Goal: Task Accomplishment & Management: Manage account settings

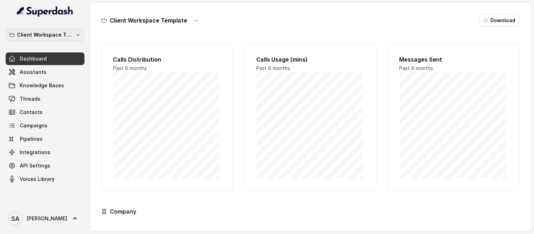
click at [33, 31] on p "Client Workspace Template" at bounding box center [45, 35] width 56 height 8
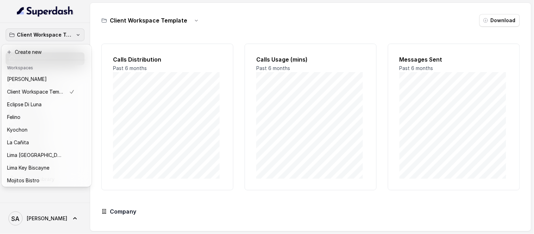
click at [37, 220] on nav "Client Workspace Template Dashboard Assistants Knowledge Bases Threads Contacts…" at bounding box center [45, 117] width 90 height 234
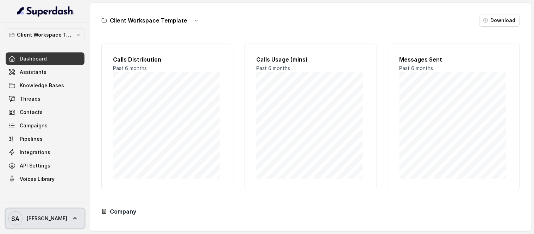
click at [39, 214] on span "SA Stefano" at bounding box center [37, 219] width 59 height 14
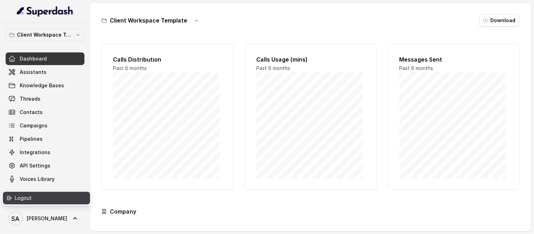
click at [39, 196] on div "Logout" at bounding box center [45, 198] width 60 height 8
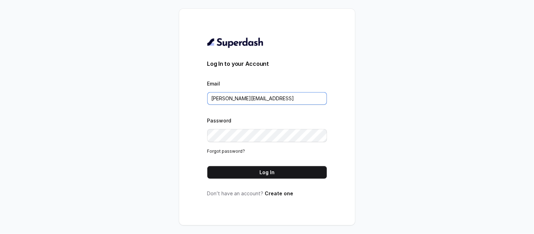
click at [225, 101] on input "stefano@restohost.ai" at bounding box center [267, 98] width 120 height 13
type input "atencion@rfelino.ar"
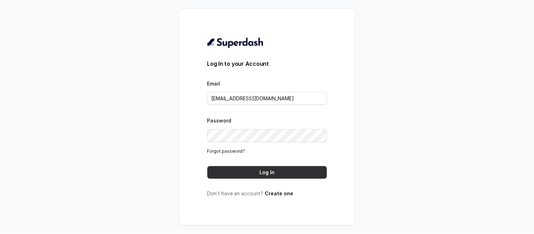
click at [265, 176] on button "Log In" at bounding box center [267, 172] width 120 height 13
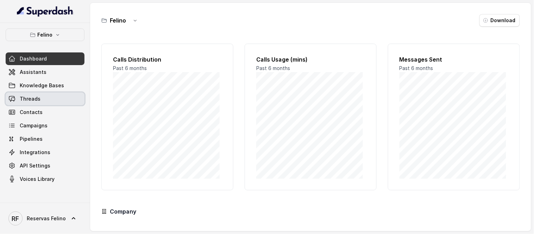
click at [43, 100] on link "Threads" at bounding box center [45, 99] width 79 height 13
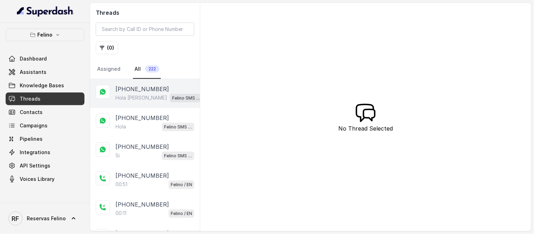
click at [140, 95] on p "Hola [PERSON_NAME]" at bounding box center [141, 97] width 52 height 7
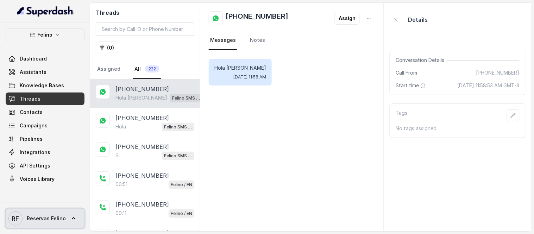
click at [43, 221] on span "Reservas Felino" at bounding box center [46, 218] width 39 height 7
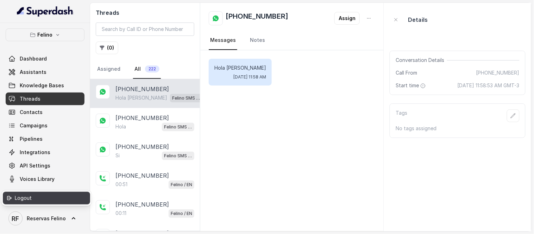
click at [50, 201] on div "Logout" at bounding box center [45, 198] width 60 height 8
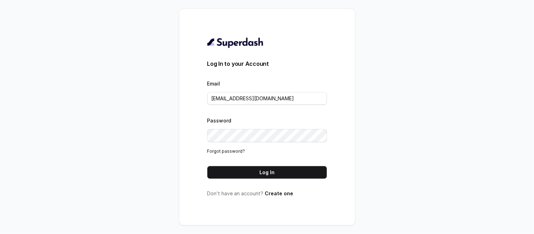
click at [249, 92] on div "Email atencion@rfelino.ar" at bounding box center [267, 92] width 120 height 26
click at [252, 96] on input "atencion@rfelino.ar" at bounding box center [267, 98] width 120 height 13
type input "[EMAIL_ADDRESS][DOMAIN_NAME]"
click at [293, 168] on button "Log In" at bounding box center [267, 172] width 120 height 13
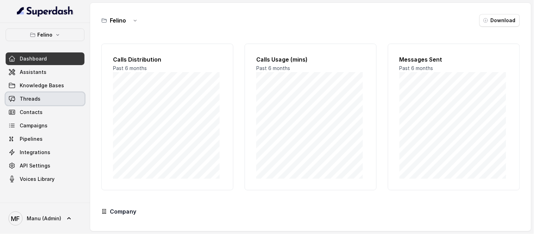
click at [37, 99] on span "Threads" at bounding box center [30, 98] width 21 height 7
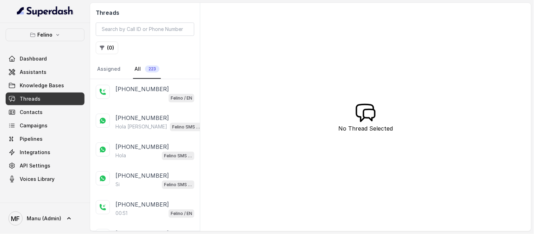
click at [157, 92] on p "[PHONE_NUMBER]" at bounding box center [142, 89] width 54 height 8
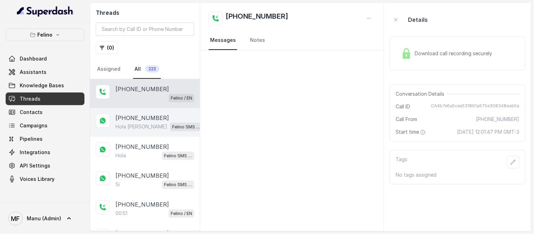
click at [149, 117] on p "[PHONE_NUMBER]" at bounding box center [142, 118] width 54 height 8
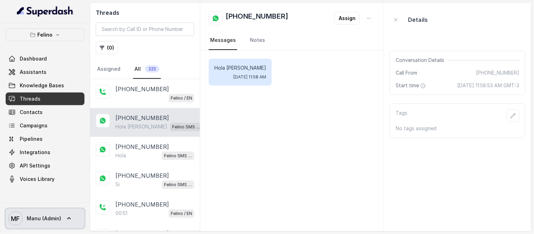
click at [63, 220] on link "MF Manu (Admin)" at bounding box center [45, 219] width 79 height 20
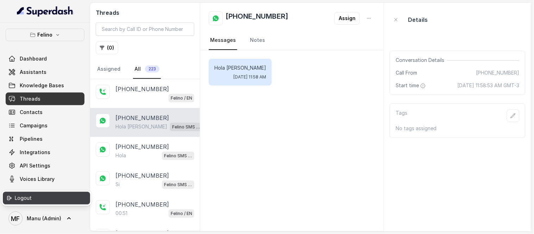
click at [62, 199] on div "Logout" at bounding box center [45, 198] width 60 height 8
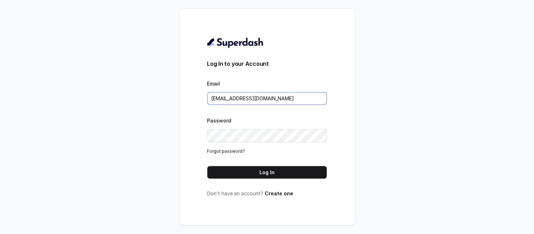
click at [246, 101] on input "[EMAIL_ADDRESS][DOMAIN_NAME]" at bounding box center [267, 98] width 120 height 13
type input "[EMAIL_ADDRESS][DOMAIN_NAME]"
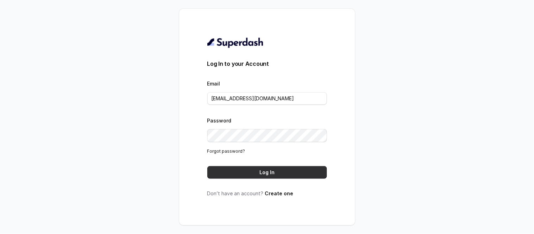
click at [248, 170] on button "Log In" at bounding box center [267, 172] width 120 height 13
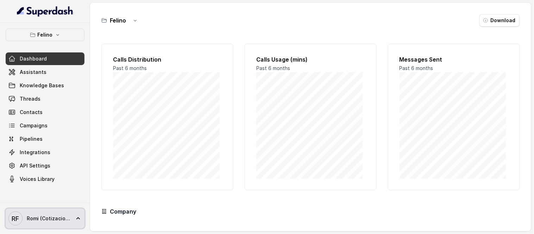
click at [37, 214] on span "RF Romi (Cotizaciones)" at bounding box center [39, 219] width 62 height 14
click at [35, 100] on nav "Felino Dashboard Assistants Knowledge Bases Threads Contacts Campaigns Pipeline…" at bounding box center [45, 117] width 90 height 234
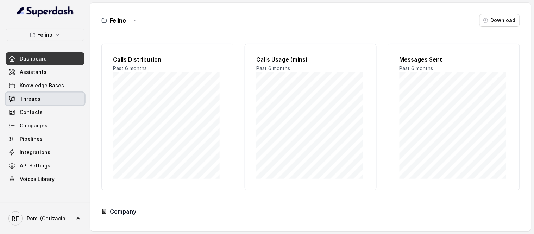
click at [35, 100] on span "Threads" at bounding box center [30, 98] width 21 height 7
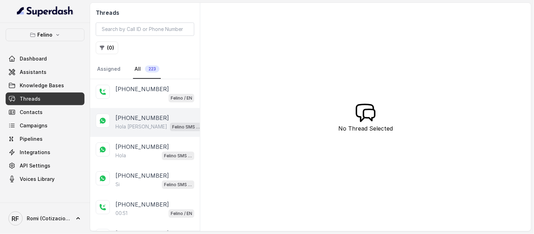
click at [148, 120] on p "[PHONE_NUMBER]" at bounding box center [142, 118] width 54 height 8
